Goal: Communication & Community: Answer question/provide support

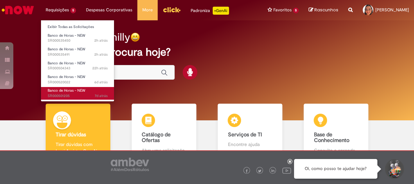
click at [75, 89] on span "Banco de Horas - NEW" at bounding box center [67, 90] width 38 height 5
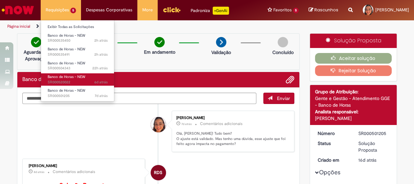
click at [66, 82] on span "6d atrás 6 dias atrás SR000520022" at bounding box center [78, 82] width 60 height 5
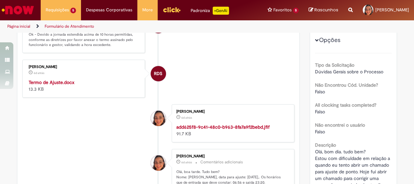
scroll to position [21, 0]
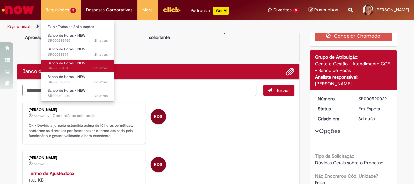
click at [71, 67] on span "22h atrás 22 horas atrás SR000504343" at bounding box center [78, 68] width 60 height 5
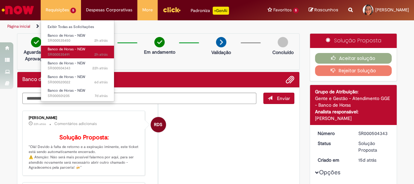
click at [74, 47] on span "Banco de Horas - NEW" at bounding box center [67, 49] width 38 height 5
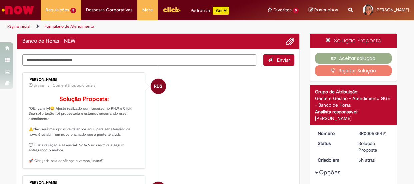
click at [200, 114] on li "RDS [PERSON_NAME] 2h atrás 2 horas atrás Comentários adicionais Solução Propost…" at bounding box center [158, 120] width 272 height 97
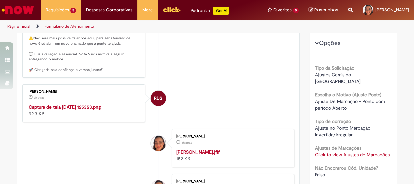
scroll to position [8, 0]
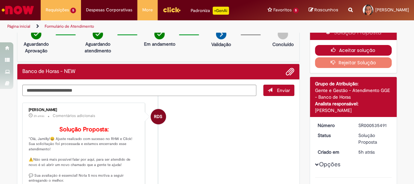
click at [335, 50] on icon "button" at bounding box center [335, 50] width 8 height 5
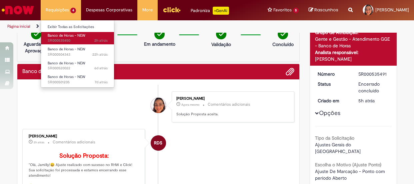
click at [65, 39] on span "2h atrás 2 horas atrás SR000535450" at bounding box center [78, 40] width 60 height 5
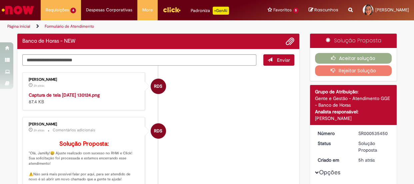
click at [234, 97] on li "RDS [PERSON_NAME] 2h atrás 2 horas atrás Captura de tela [DATE] 130124.png 87.4…" at bounding box center [158, 91] width 272 height 38
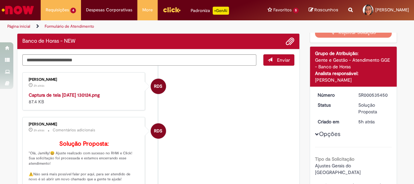
scroll to position [129, 0]
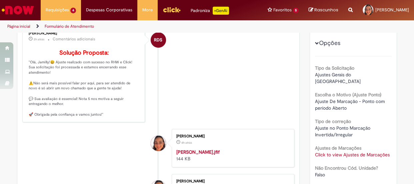
click at [330, 152] on link "Click to view Ajustes de Marcações" at bounding box center [352, 155] width 75 height 6
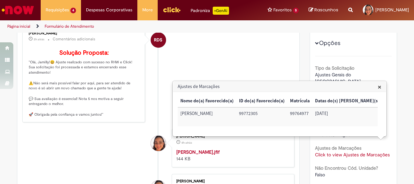
drag, startPoint x: 180, startPoint y: 115, endPoint x: 232, endPoint y: 114, distance: 51.7
click at [232, 114] on td "[PERSON_NAME]" at bounding box center [207, 116] width 59 height 19
copy td "[PERSON_NAME]"
click at [256, 19] on li "RDS [PERSON_NAME] 2h atrás 2 horas atrás Captura de tela [DATE] 130124.png 87.4…" at bounding box center [158, 0] width 272 height 38
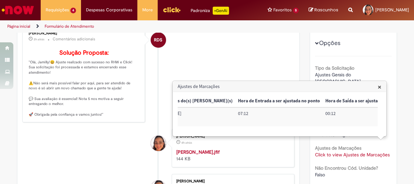
click at [378, 88] on span "×" at bounding box center [380, 86] width 4 height 9
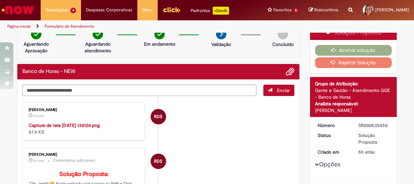
scroll to position [0, 0]
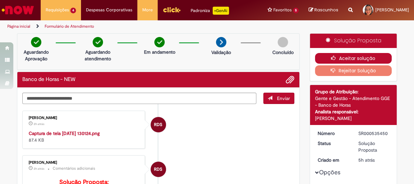
click at [337, 58] on button "Aceitar solução" at bounding box center [353, 58] width 77 height 11
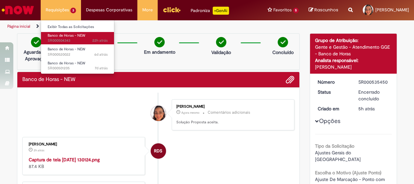
click at [76, 38] on span "22h atrás 22 horas atrás SR000504343" at bounding box center [78, 40] width 60 height 5
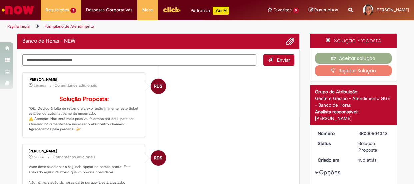
click at [217, 106] on li "RDS [PERSON_NAME] 22h atrás 22 horas atrás Comentários adicionais Solução Propo…" at bounding box center [158, 104] width 272 height 65
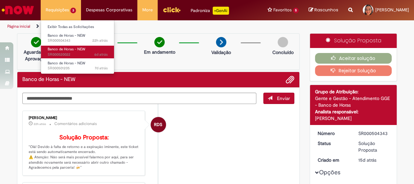
click at [76, 46] on link "Banco de Horas - NEW 6d atrás 6 dias atrás SR000520022" at bounding box center [77, 52] width 73 height 12
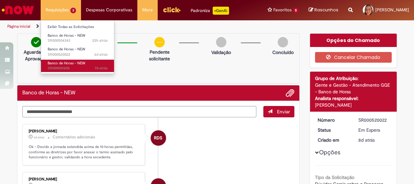
click at [72, 63] on span "Banco de Horas - NEW" at bounding box center [67, 63] width 38 height 5
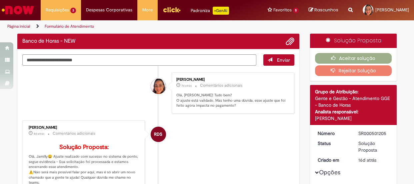
click at [105, 88] on li "[PERSON_NAME] 7d atrás 7 dias atrás Comentários adicionais [PERSON_NAME]! Tudo …" at bounding box center [158, 92] width 272 height 41
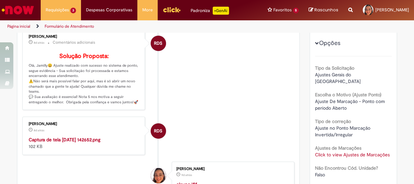
scroll to position [8, 0]
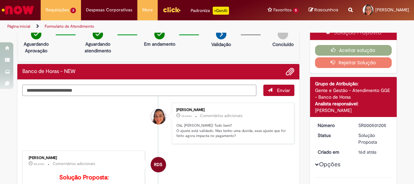
click at [146, 87] on textarea "Digite sua mensagem aqui..." at bounding box center [139, 90] width 234 height 11
click at [145, 87] on textarea "Digite sua mensagem aqui..." at bounding box center [139, 90] width 234 height 11
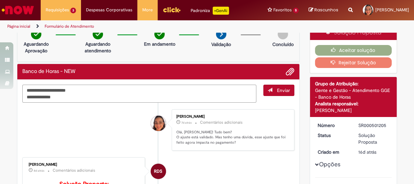
drag, startPoint x: 58, startPoint y: 97, endPoint x: 25, endPoint y: 97, distance: 33.3
click at [25, 97] on textarea "**********" at bounding box center [139, 94] width 234 height 18
drag, startPoint x: 251, startPoint y: 135, endPoint x: 251, endPoint y: 141, distance: 6.0
click at [251, 141] on p "Olá, [PERSON_NAME]! Tudo bem? O ajuste está validado. Mas tenho uma dúvida, ess…" at bounding box center [231, 138] width 111 height 16
copy p "esse ajuste que foi feito agora impacta no pagamento?"
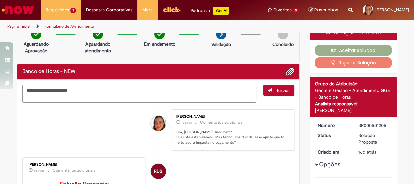
click at [50, 95] on textarea "**********" at bounding box center [139, 94] width 234 height 18
paste textarea "**********"
click at [26, 96] on textarea "**********" at bounding box center [139, 94] width 234 height 18
click at [77, 97] on textarea "**********" at bounding box center [139, 94] width 234 height 18
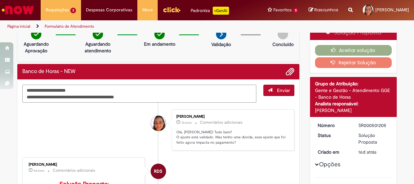
click at [142, 95] on textarea "**********" at bounding box center [139, 94] width 234 height 18
type textarea "**********"
click at [268, 90] on span "submit" at bounding box center [270, 90] width 5 height 5
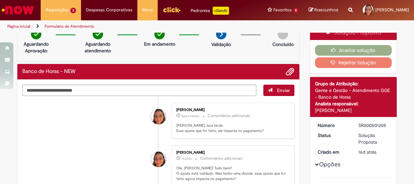
click at [111, 114] on li "[PERSON_NAME] Agora mesmo Agora mesmo Comentários adicionais [PERSON_NAME], boa…" at bounding box center [158, 121] width 272 height 36
click at [102, 117] on li "[PERSON_NAME] Agora mesmo Agora mesmo Comentários adicionais [PERSON_NAME], boa…" at bounding box center [158, 121] width 272 height 36
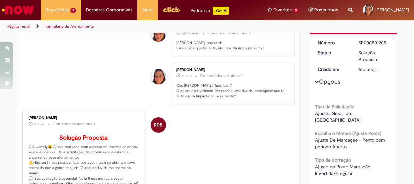
scroll to position [121, 0]
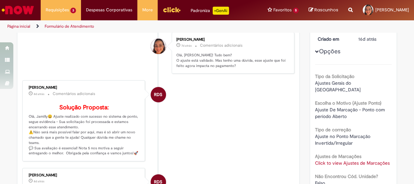
click at [205, 126] on li "RDS [PERSON_NAME] 8d atrás 8 dias atrás Comentários adicionais Solução Proposta…" at bounding box center [158, 120] width 272 height 81
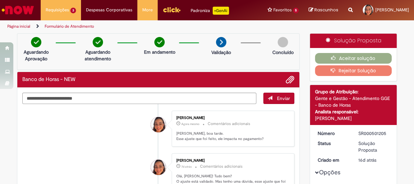
scroll to position [60, 0]
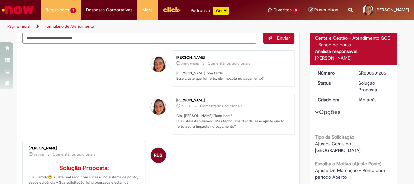
click at [114, 99] on li "[PERSON_NAME] 7d atrás 7 dias atrás Comentários adicionais [PERSON_NAME]! Tudo …" at bounding box center [158, 113] width 272 height 41
click at [29, 10] on img "Ir para a Homepage" at bounding box center [18, 9] width 34 height 13
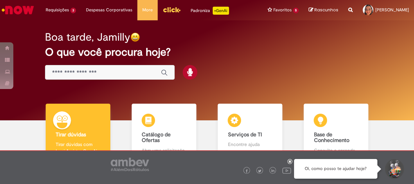
click at [264, 67] on div "Boa tarde, Jamilly O que você procura hoje?" at bounding box center [206, 55] width 347 height 57
